Goal: Information Seeking & Learning: Learn about a topic

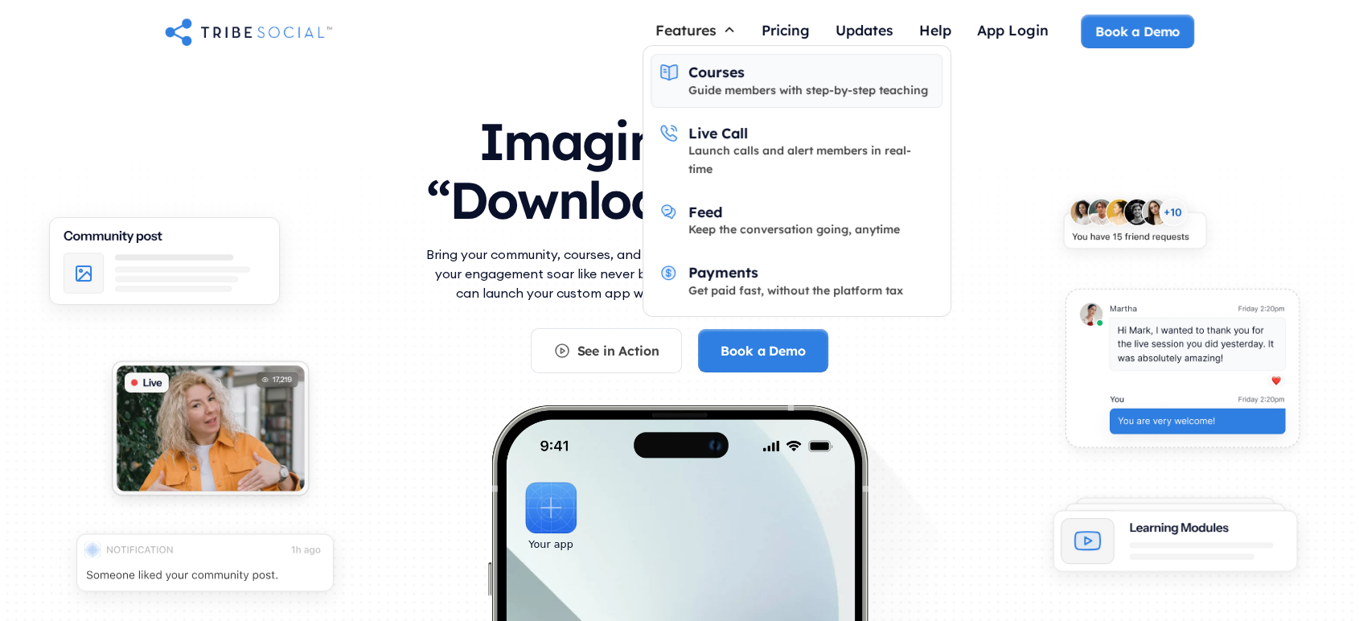
click at [729, 82] on div "Guide members with step-by-step teaching" at bounding box center [808, 90] width 240 height 18
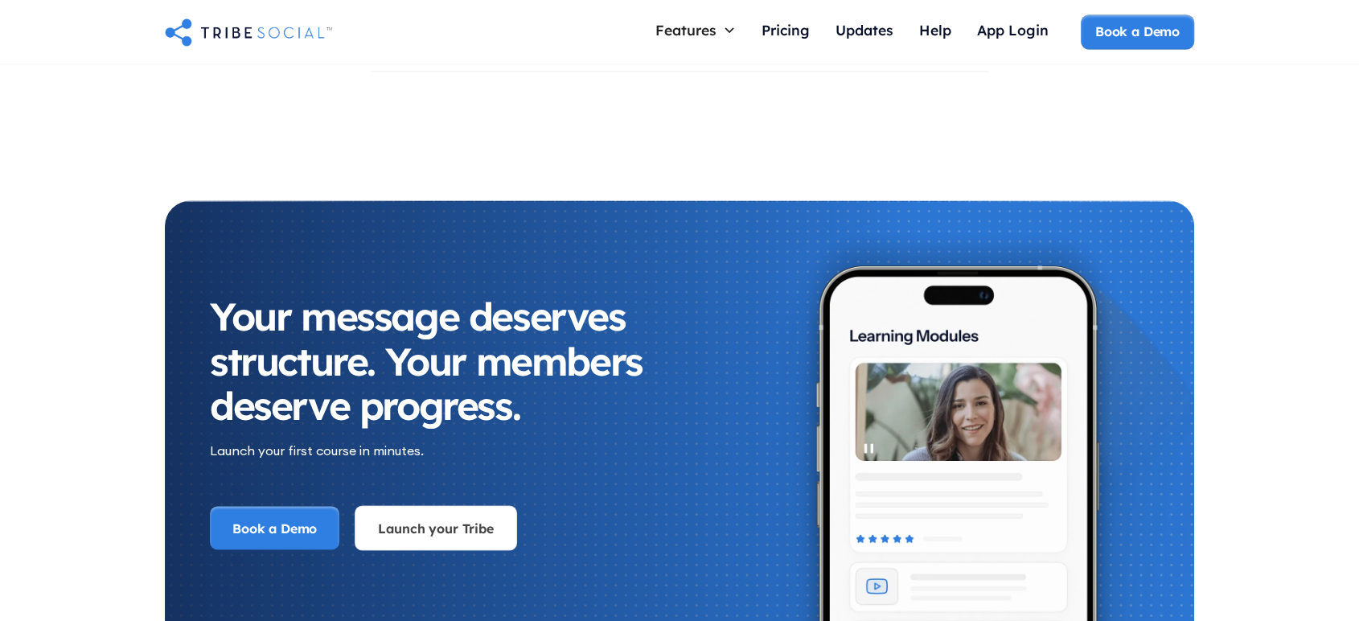
scroll to position [2590, 0]
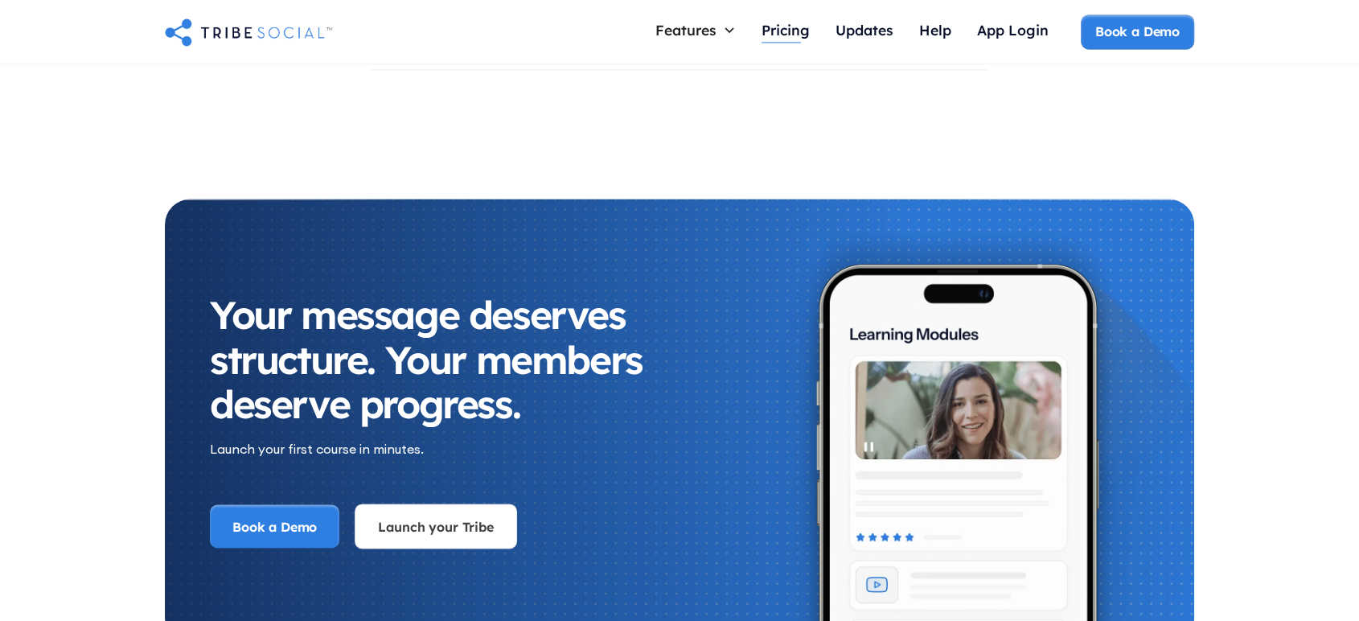
click at [792, 30] on div "Pricing" at bounding box center [785, 30] width 48 height 18
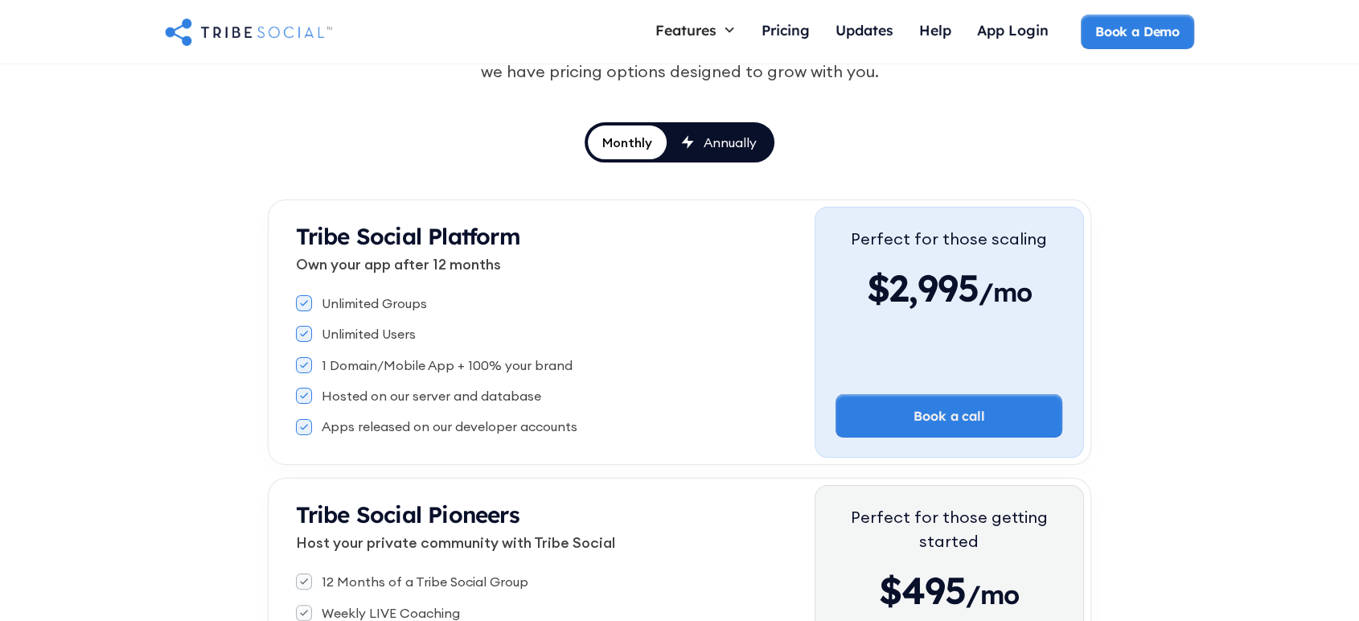
scroll to position [178, 0]
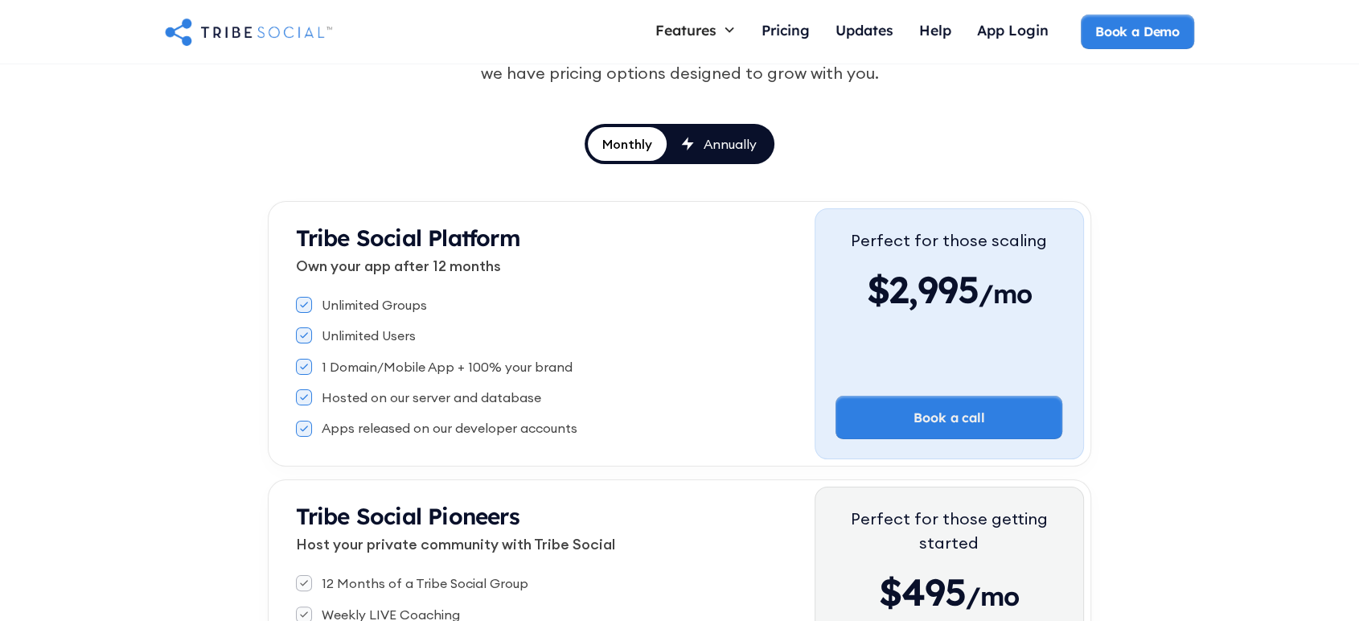
click at [646, 145] on div "Monthly" at bounding box center [627, 144] width 50 height 18
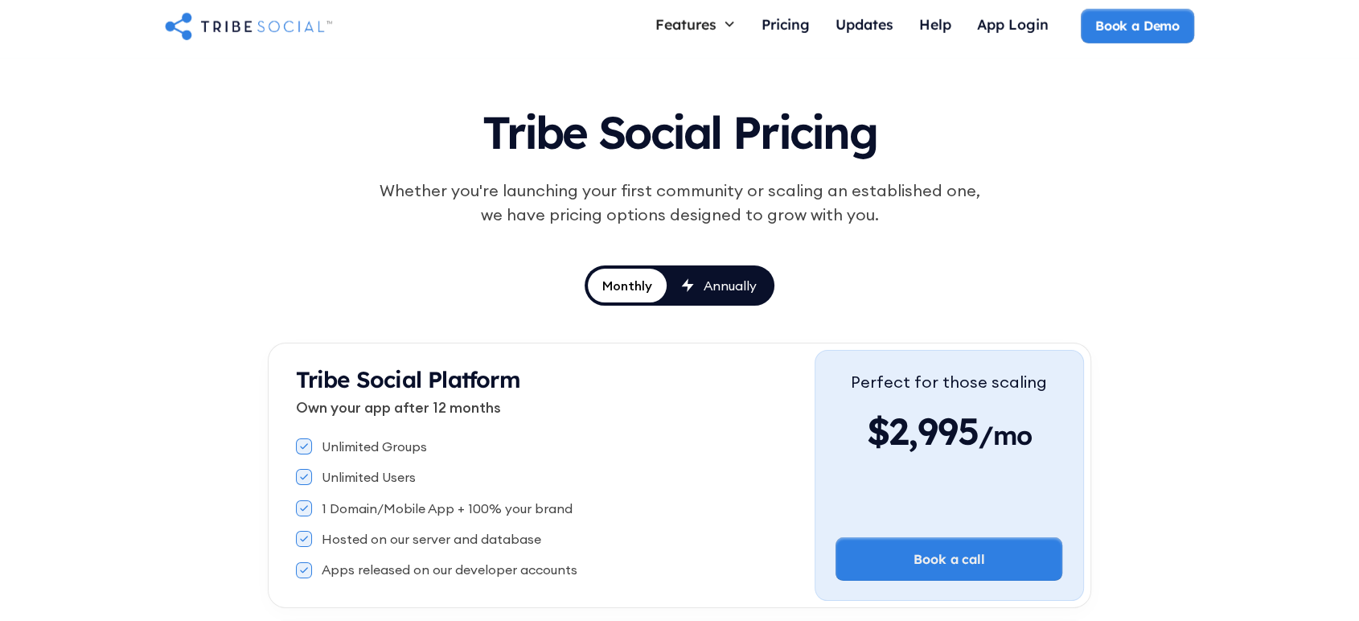
scroll to position [0, 0]
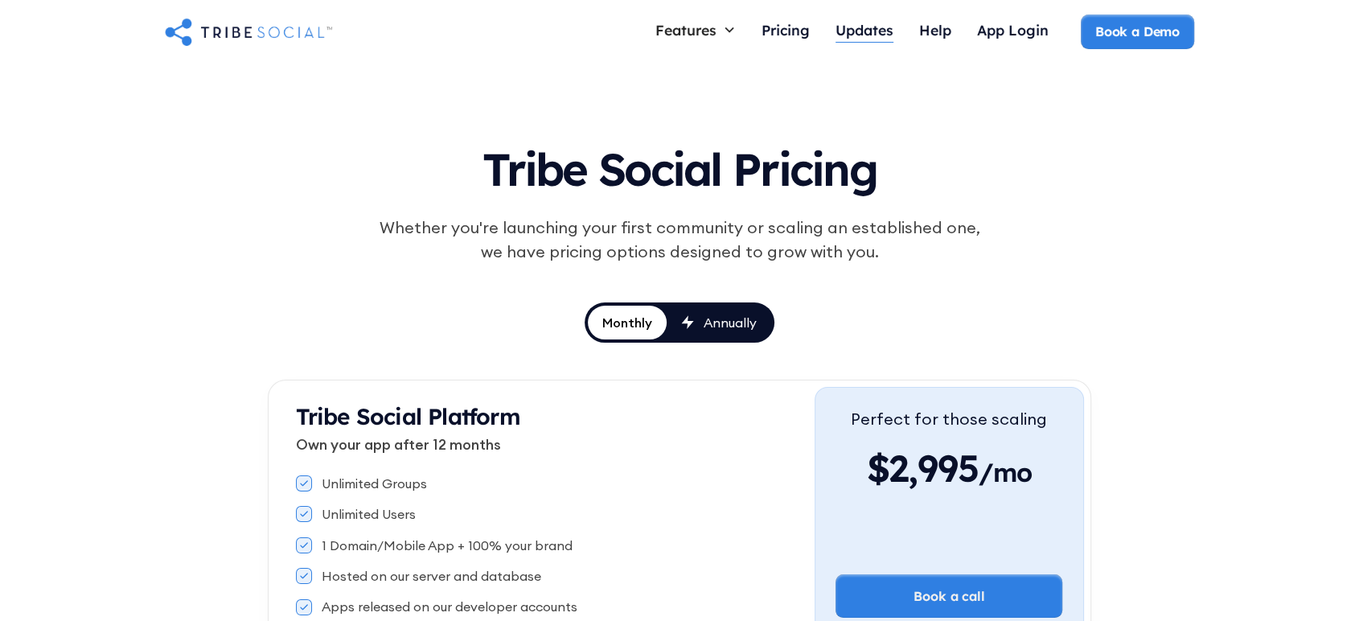
click at [881, 37] on div "Updates" at bounding box center [864, 30] width 58 height 18
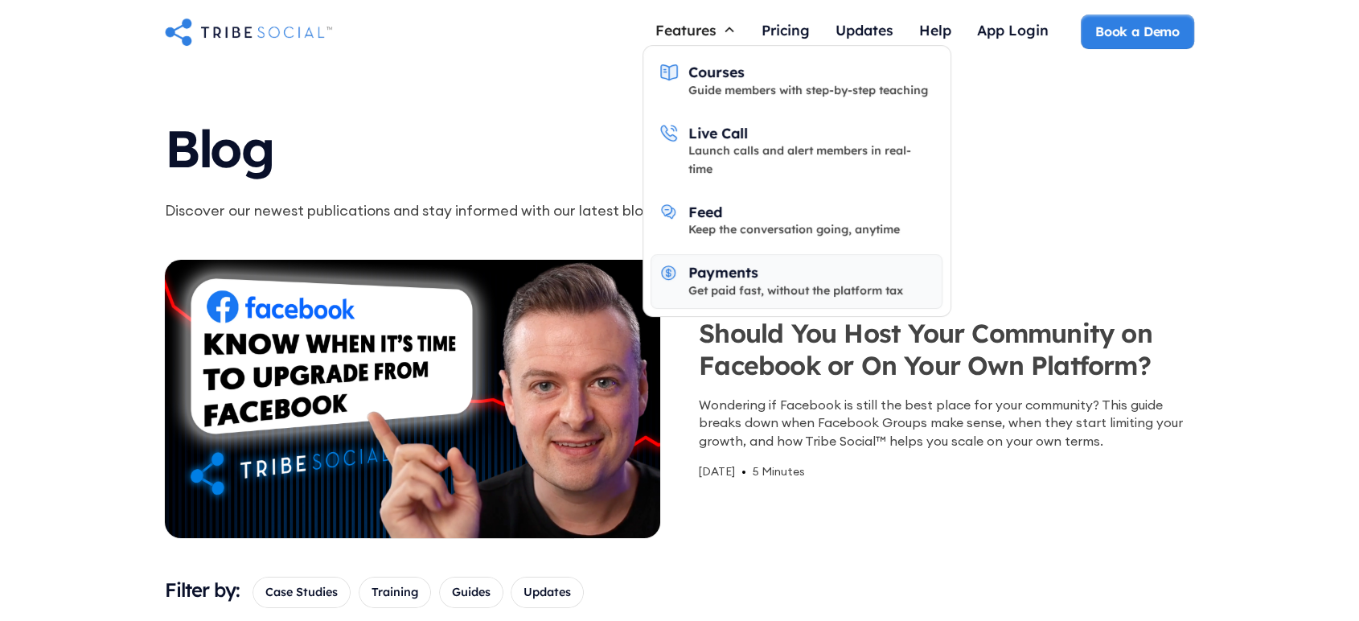
click at [693, 281] on div "Get paid fast, without the platform tax" at bounding box center [795, 290] width 215 height 18
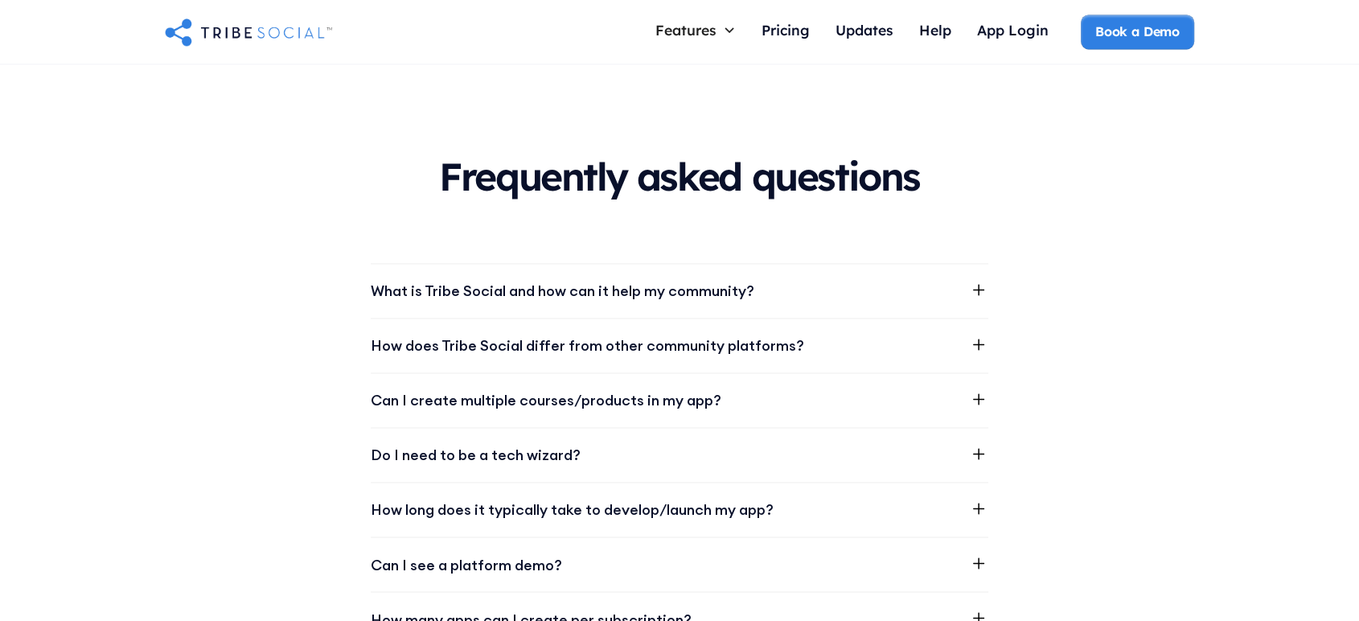
scroll to position [1965, 0]
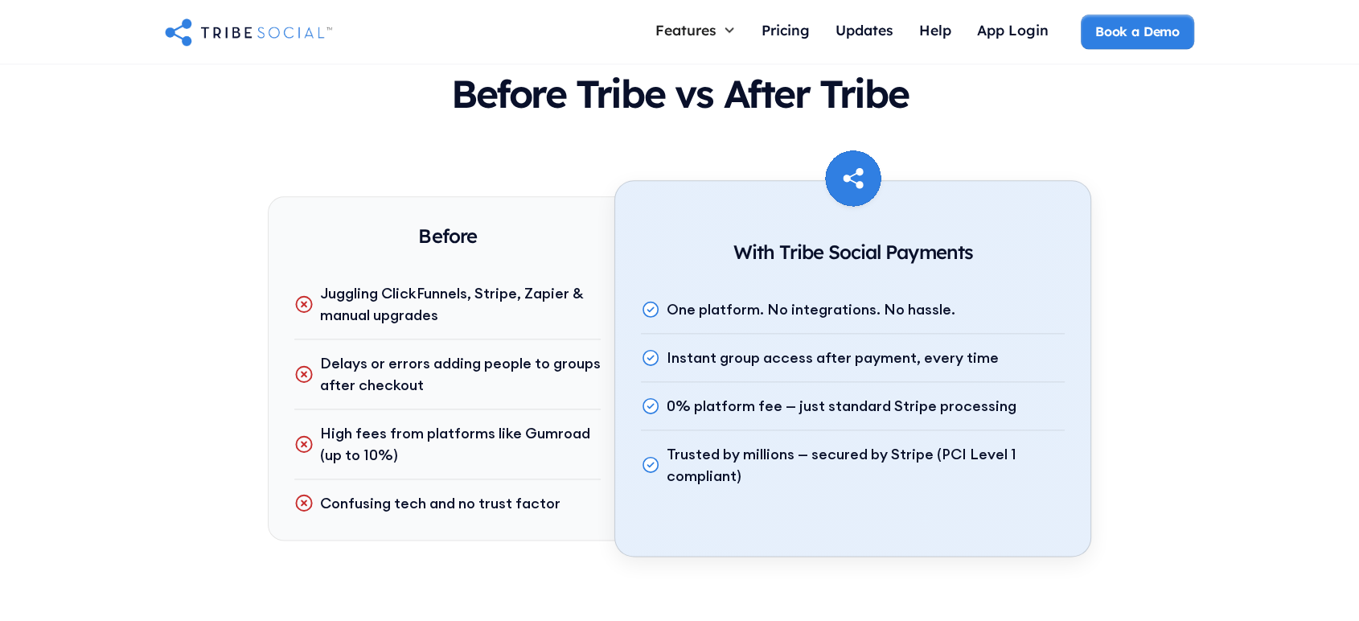
click at [267, 36] on img "home" at bounding box center [248, 31] width 167 height 32
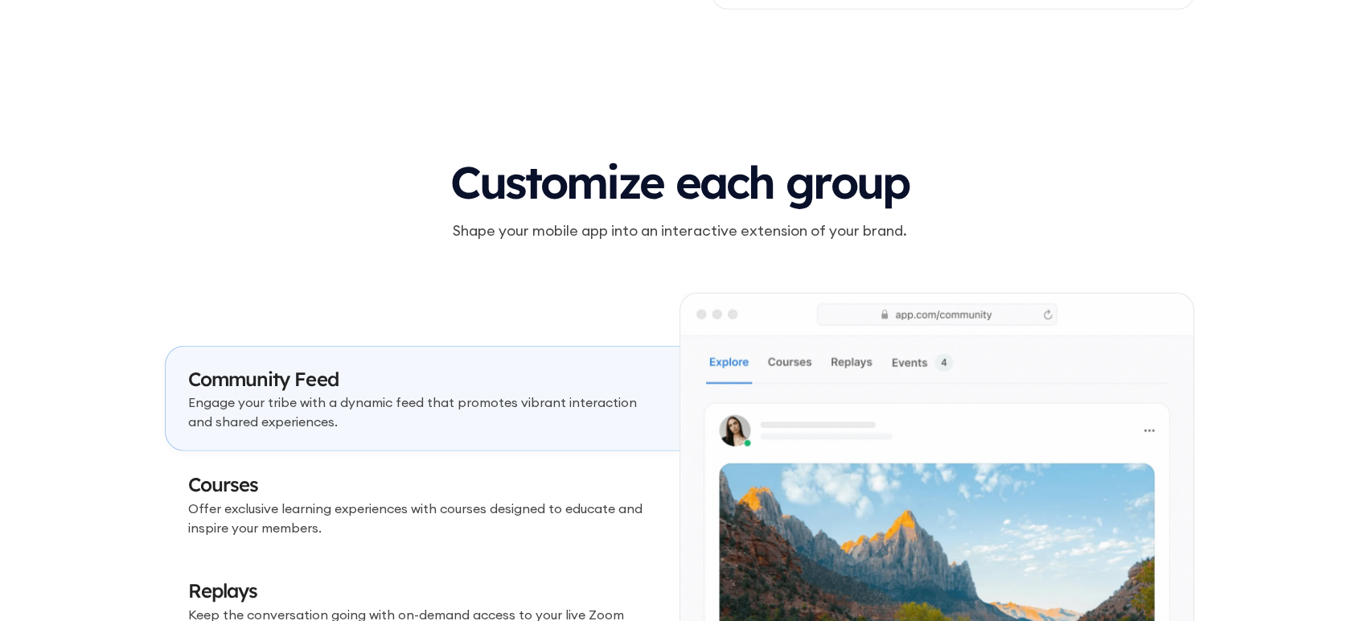
scroll to position [4824, 0]
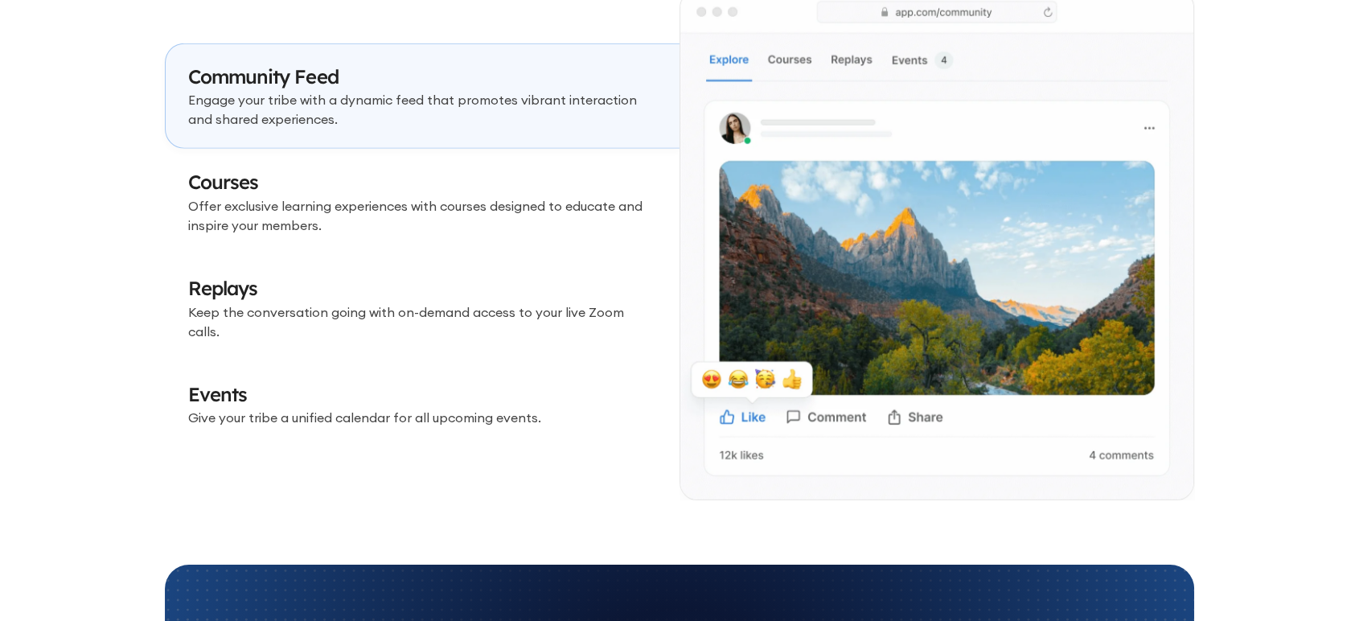
click at [393, 217] on p "Offer exclusive learning experiences with courses designed to educate and inspi…" at bounding box center [422, 215] width 469 height 39
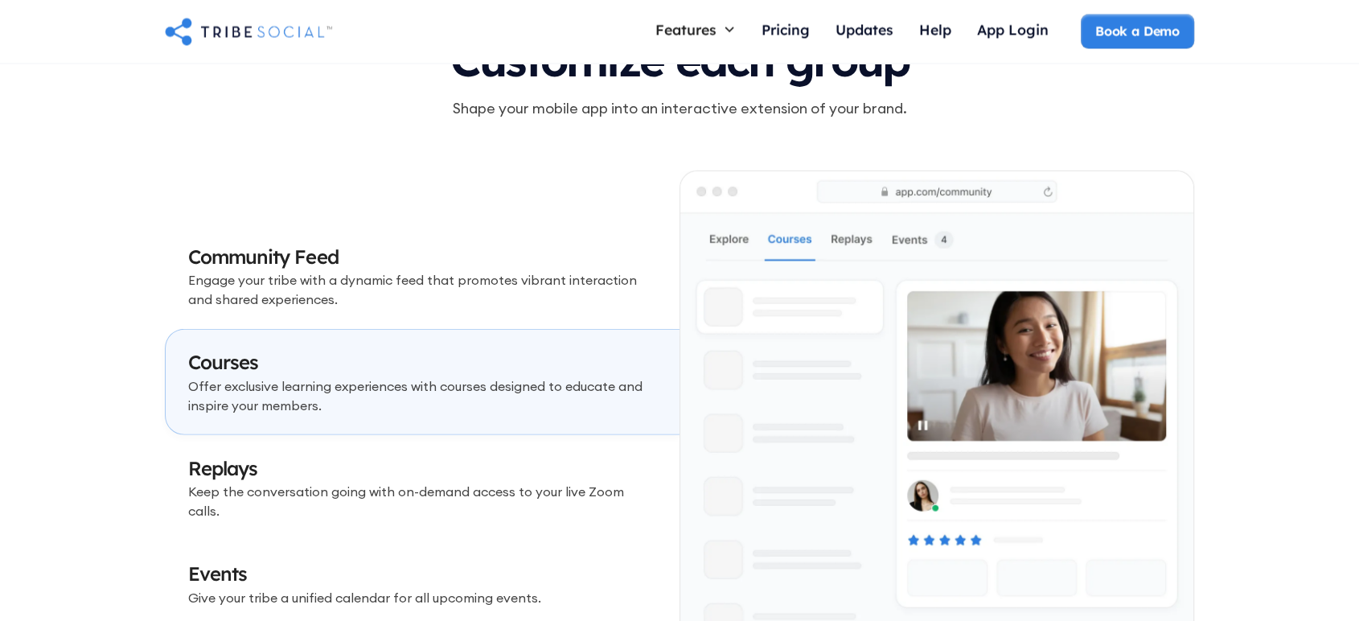
click at [408, 283] on p "Engage your tribe with a dynamic feed that promotes vibrant interaction and sha…" at bounding box center [422, 289] width 469 height 39
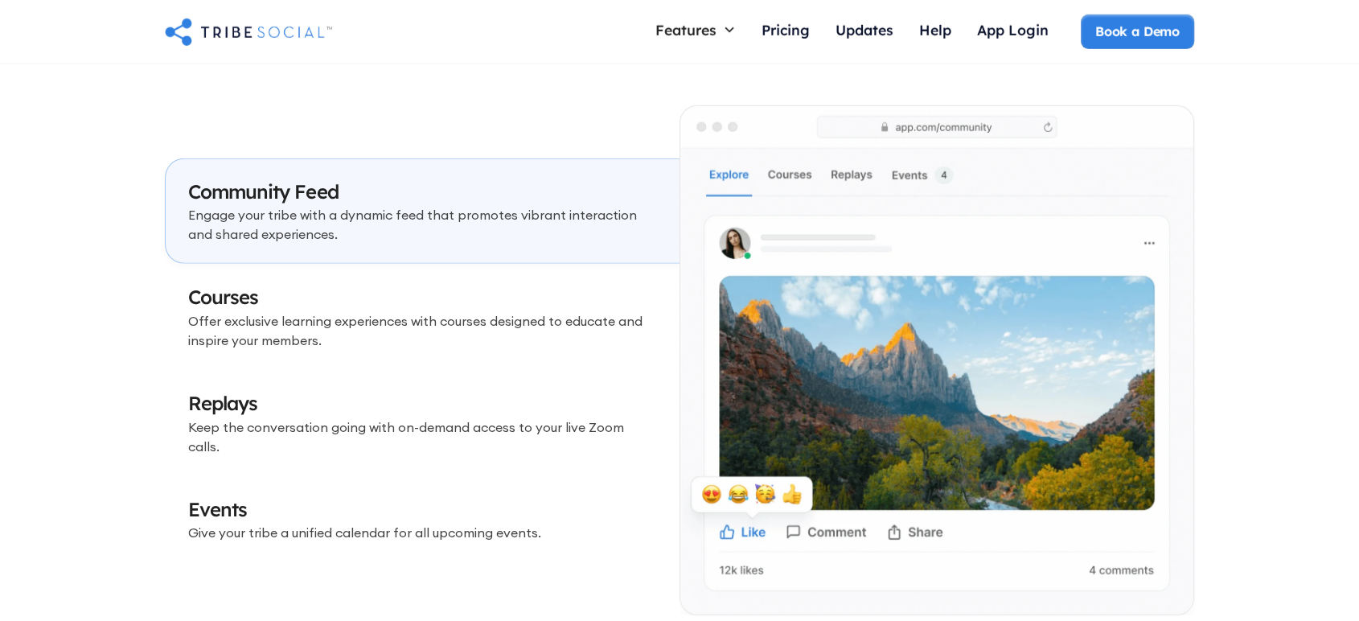
scroll to position [4734, 0]
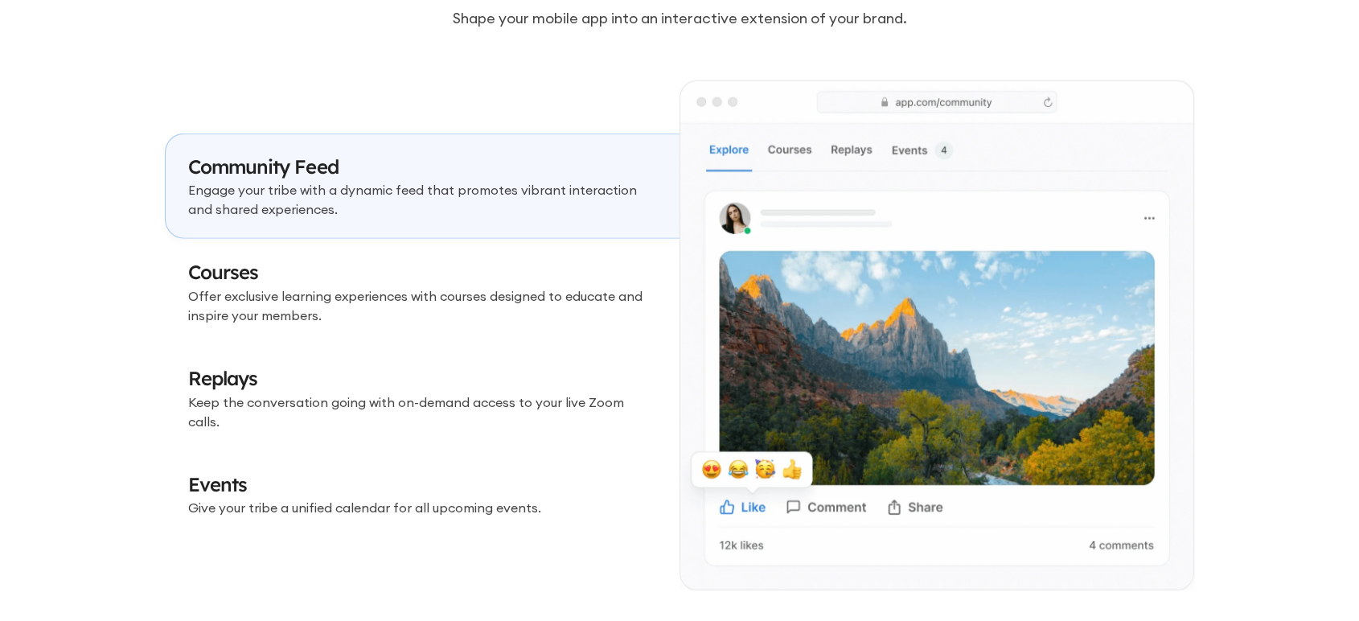
click at [387, 299] on p "Offer exclusive learning experiences with courses designed to educate and inspi…" at bounding box center [422, 305] width 469 height 39
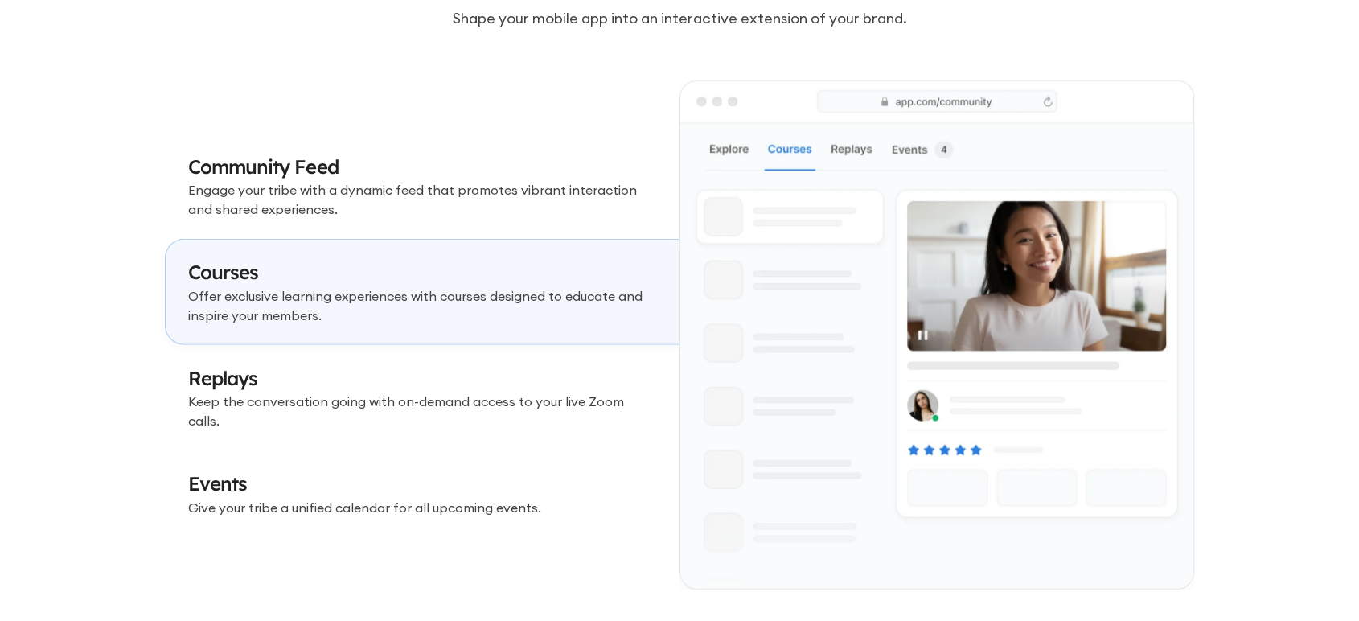
click at [392, 359] on link "Replays Keep the conversation going with on-demand access to your live Zoom cal…" at bounding box center [422, 398] width 515 height 106
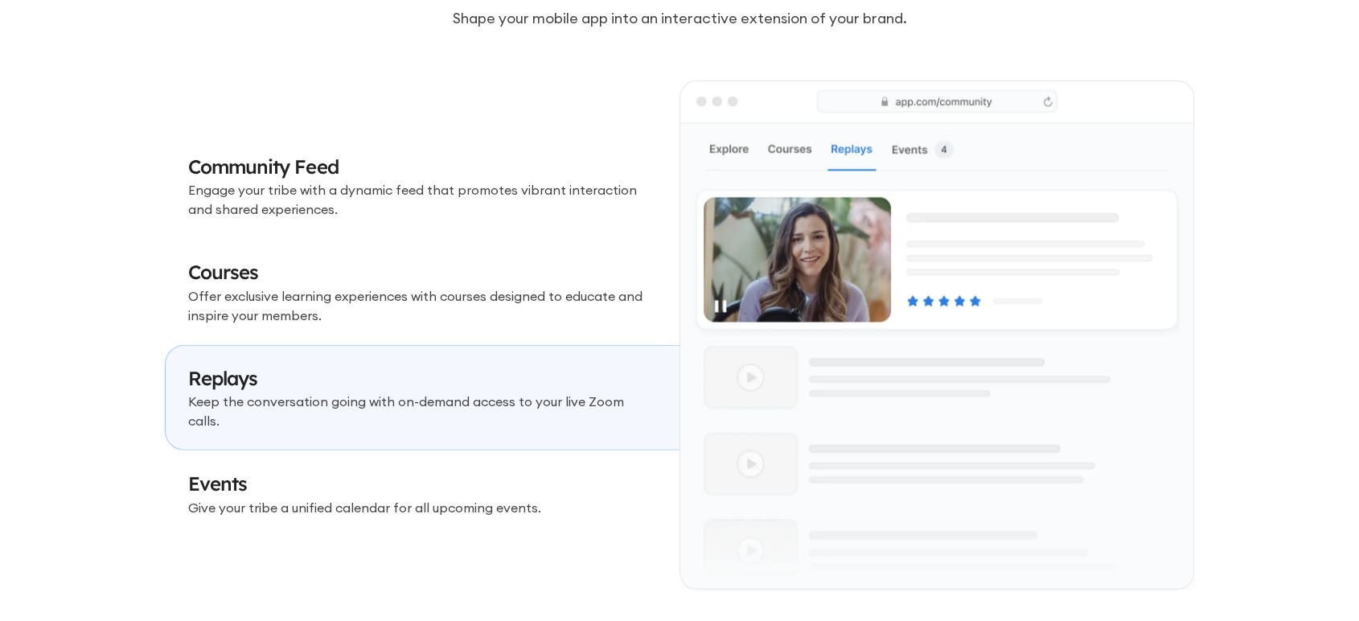
click at [407, 455] on link "Events Give your tribe a unified calendar for all upcoming events." at bounding box center [422, 493] width 515 height 87
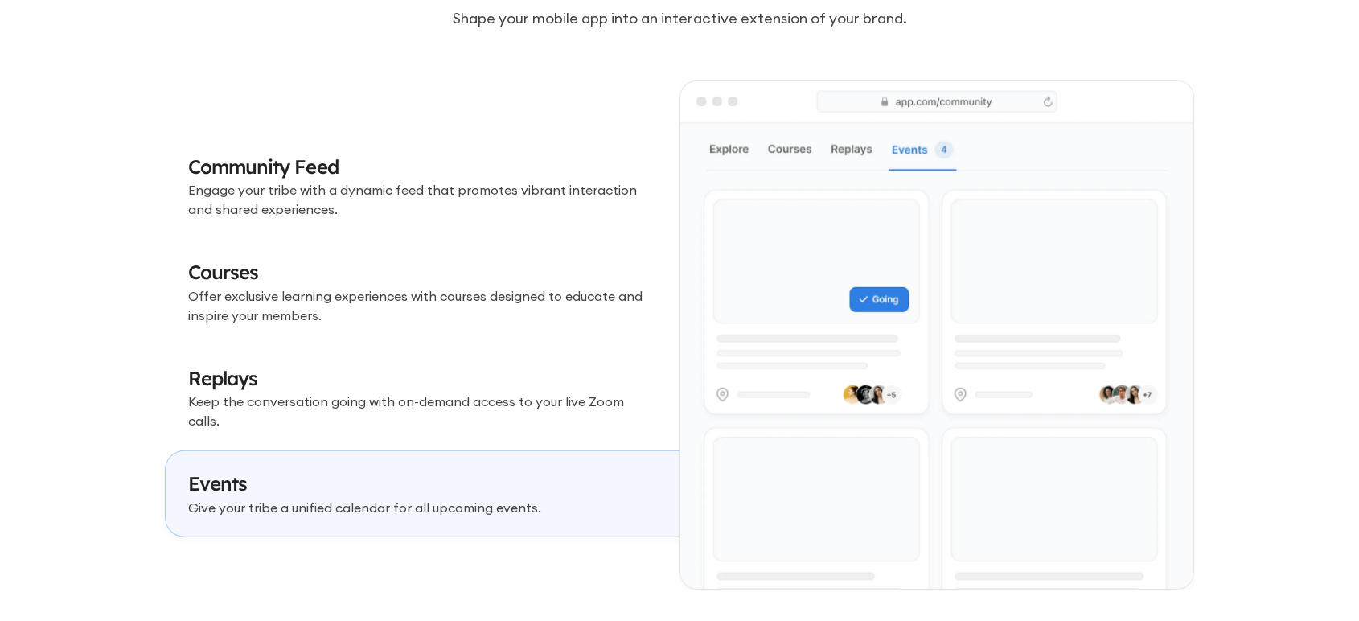
click at [404, 539] on div "Community Feed Engage your tribe with a dynamic feed that promotes vibrant inte…" at bounding box center [422, 335] width 515 height 455
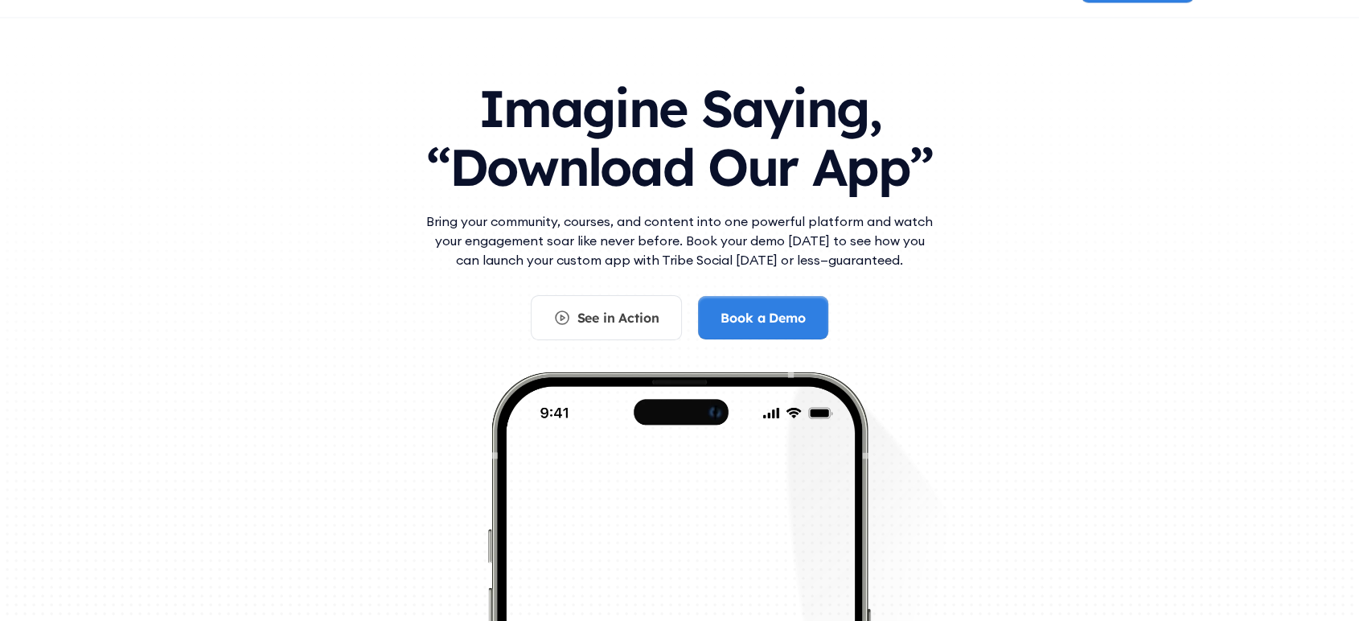
scroll to position [0, 0]
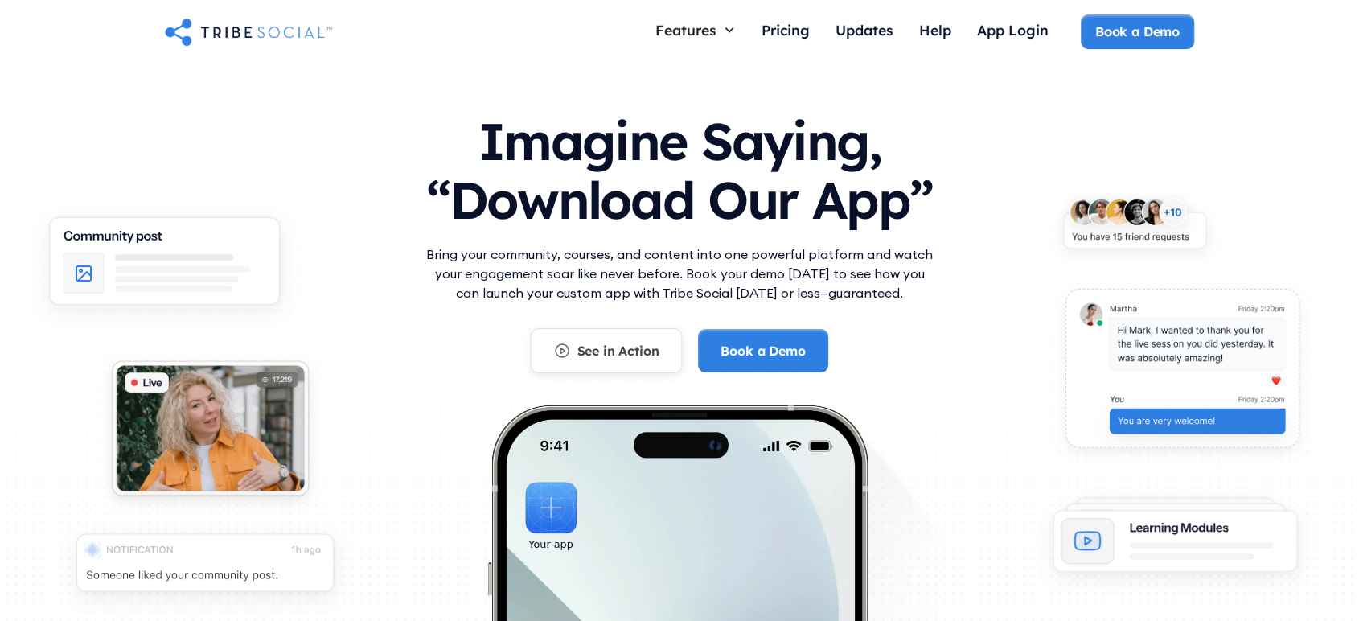
click at [576, 357] on div "See in Action" at bounding box center [617, 351] width 82 height 18
